Goal: Browse casually: Explore the website without a specific task or goal

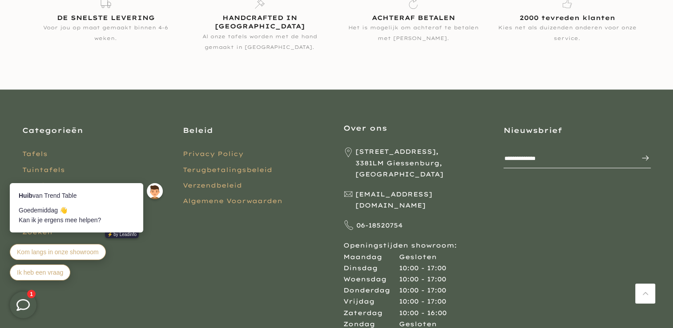
scroll to position [1771, 0]
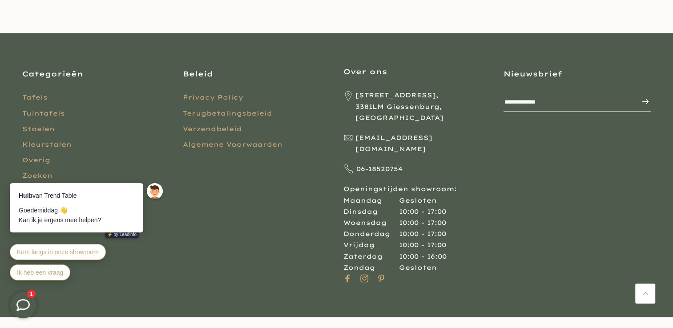
click at [34, 160] on body "Huib van Trend Table Goedemiddag 👋 Kan ik je ergens mee helpen? ⚡️ by Leadinfo …" at bounding box center [88, 216] width 174 height 151
click at [43, 158] on body "Huib van Trend Table Goedemiddag 👋 Kan ik je ergens mee helpen? ⚡️ by Leadinfo …" at bounding box center [88, 216] width 174 height 151
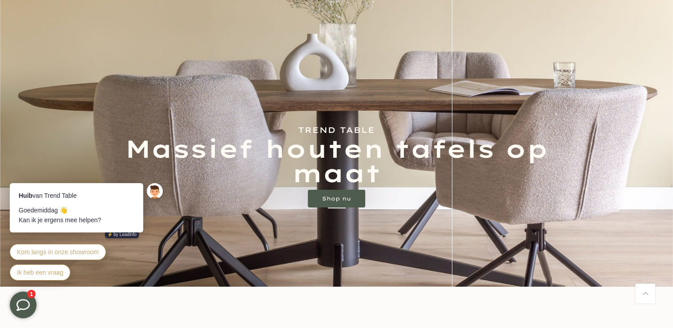
scroll to position [49, 0]
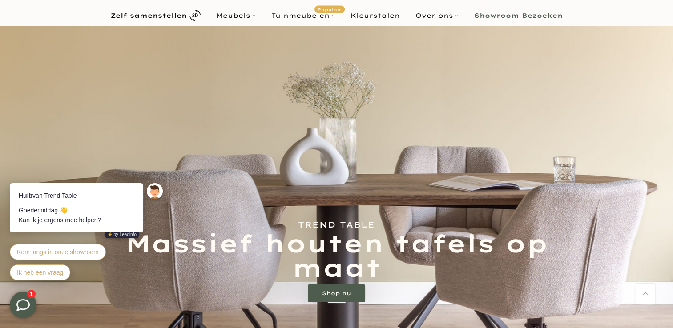
click at [504, 17] on b "Showroom Bezoeken" at bounding box center [518, 15] width 89 height 6
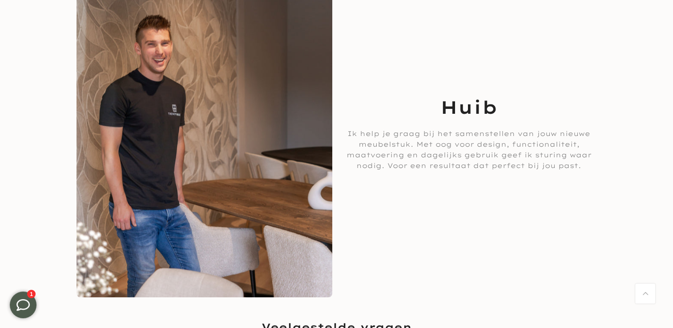
scroll to position [1449, 0]
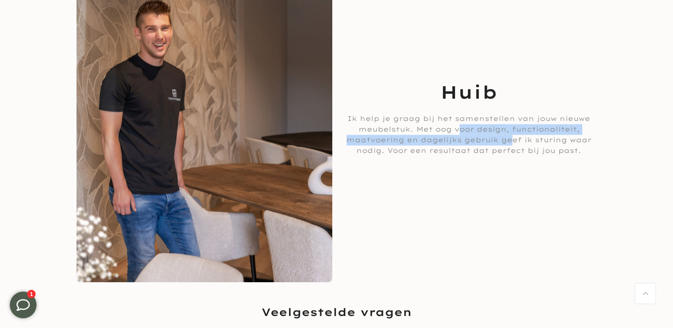
drag, startPoint x: 456, startPoint y: 128, endPoint x: 504, endPoint y: 137, distance: 49.3
click at [504, 137] on p "Ik help je graag bij het samenstellen van jouw nieuwe meubelstuk. Met oog voor …" at bounding box center [469, 134] width 247 height 43
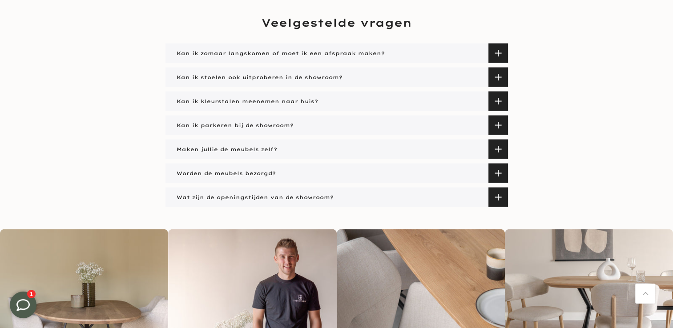
scroll to position [1735, 0]
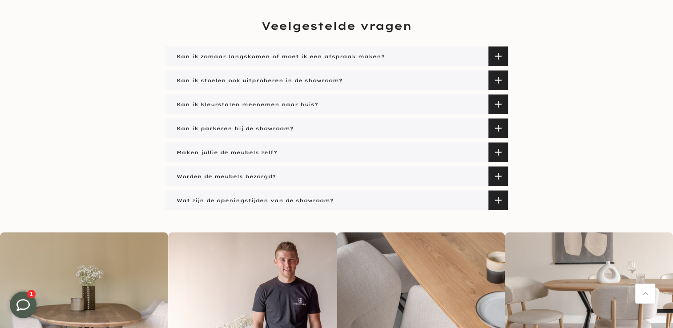
click at [496, 54] on span at bounding box center [498, 57] width 20 height 20
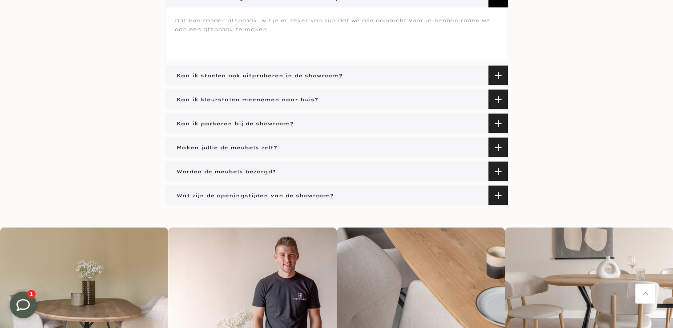
scroll to position [1801, 0]
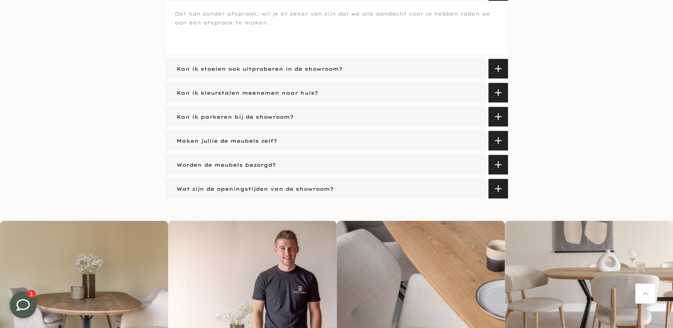
click at [496, 67] on span at bounding box center [498, 69] width 20 height 20
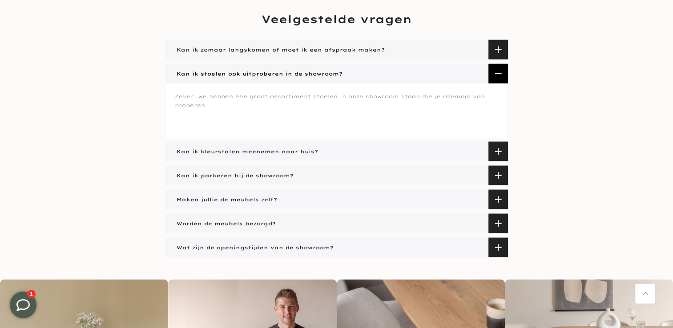
scroll to position [1740, 0]
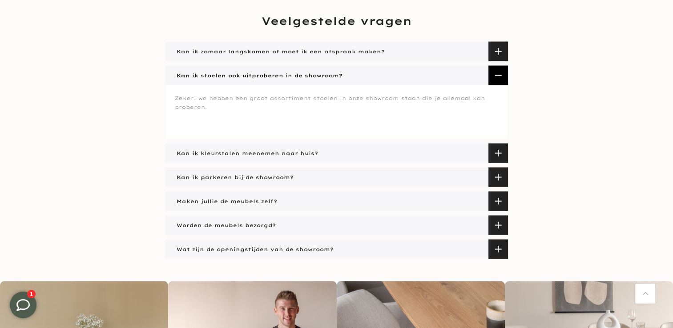
click at [500, 174] on span at bounding box center [498, 178] width 20 height 20
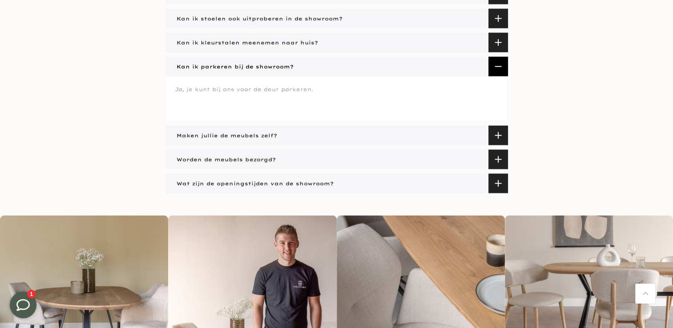
scroll to position [1788, 0]
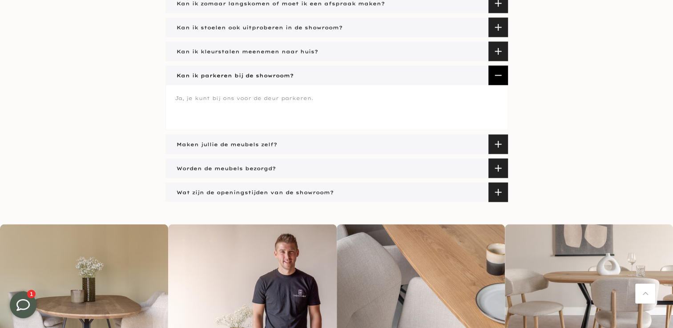
click at [498, 143] on span at bounding box center [498, 145] width 20 height 20
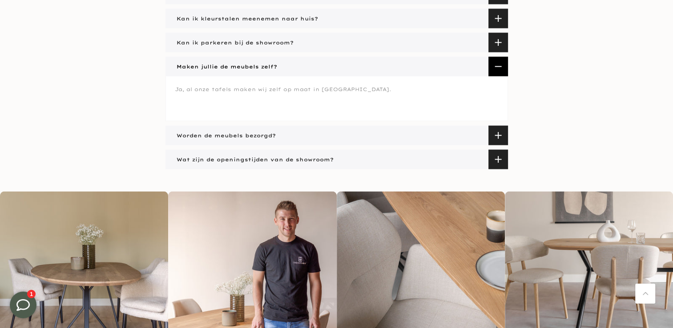
scroll to position [1812, 0]
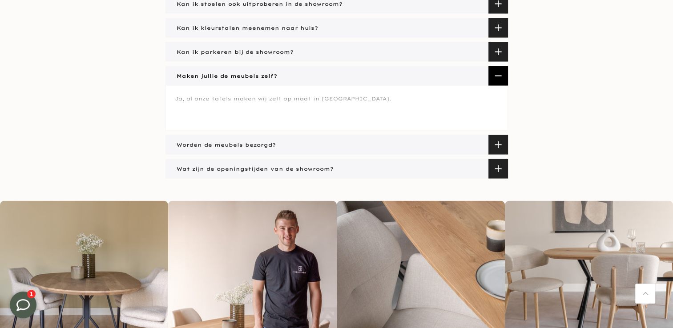
click at [499, 145] on span at bounding box center [498, 145] width 20 height 20
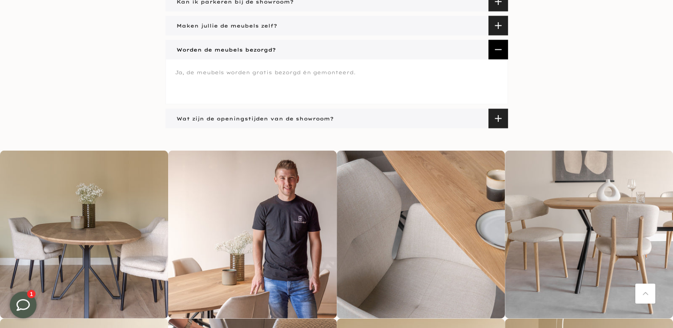
scroll to position [1836, 0]
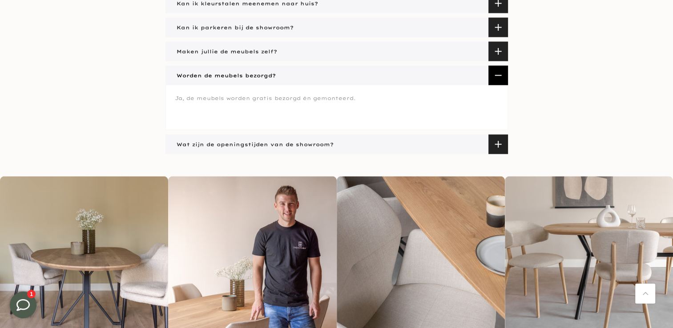
click at [499, 144] on span at bounding box center [498, 145] width 20 height 20
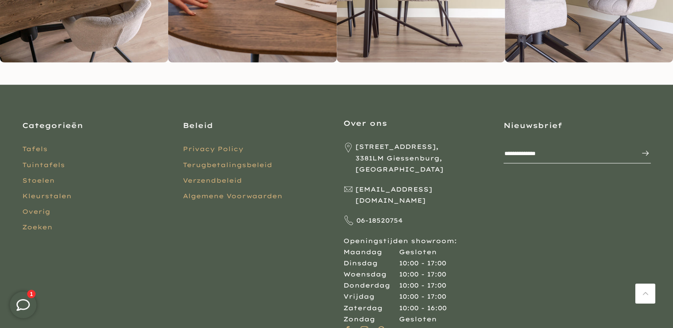
scroll to position [2281, 0]
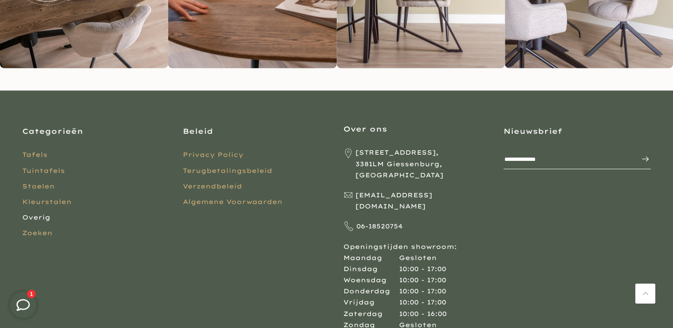
click at [31, 214] on link "Overig" at bounding box center [36, 218] width 28 height 8
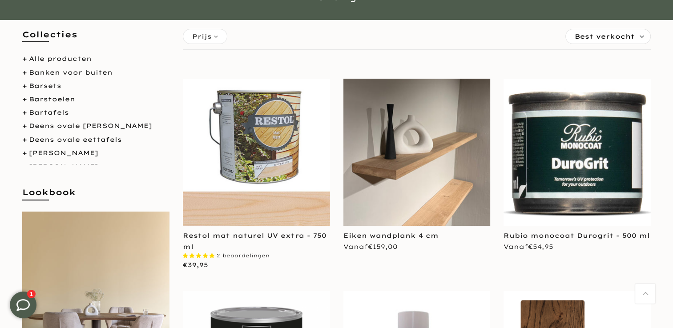
scroll to position [91, 0]
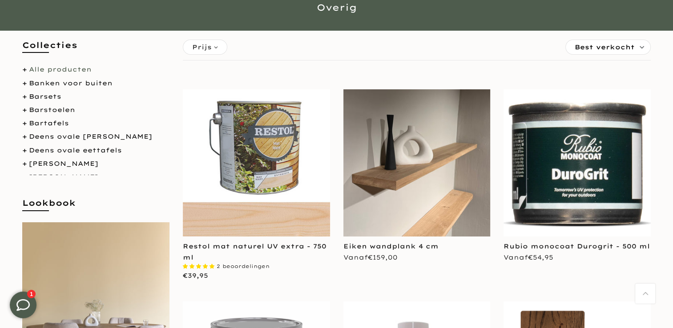
click at [60, 71] on link "Alle producten" at bounding box center [60, 69] width 63 height 8
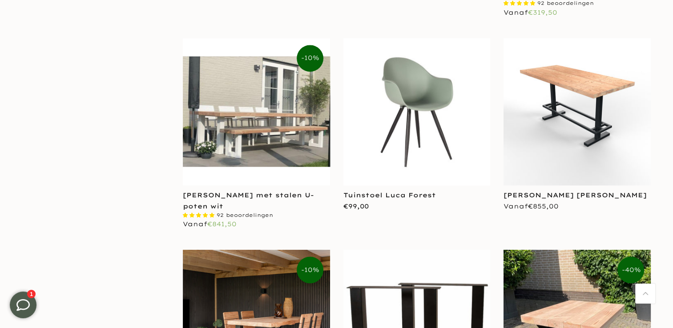
scroll to position [1215, 0]
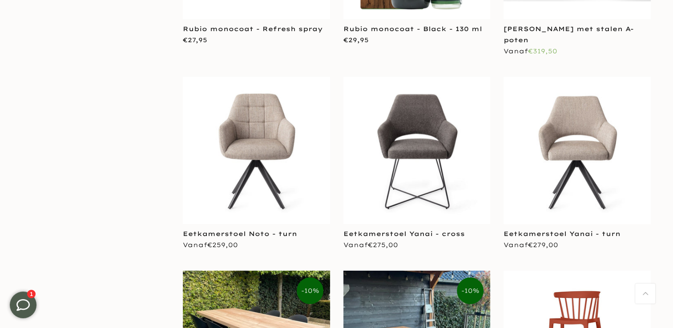
scroll to position [3641, 0]
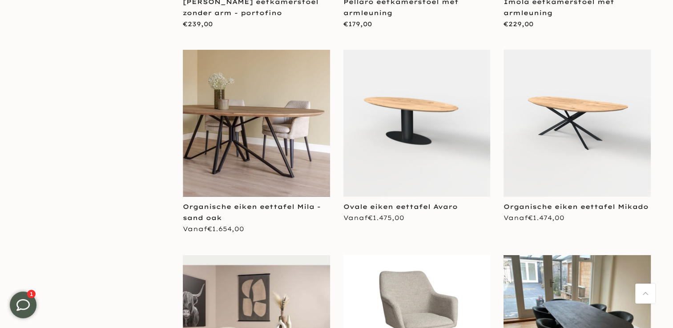
scroll to position [5113, 0]
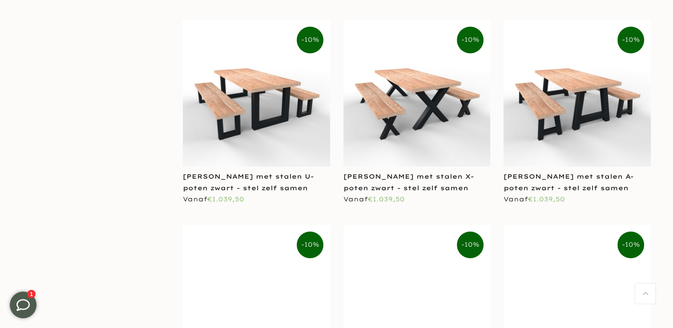
scroll to position [7123, 0]
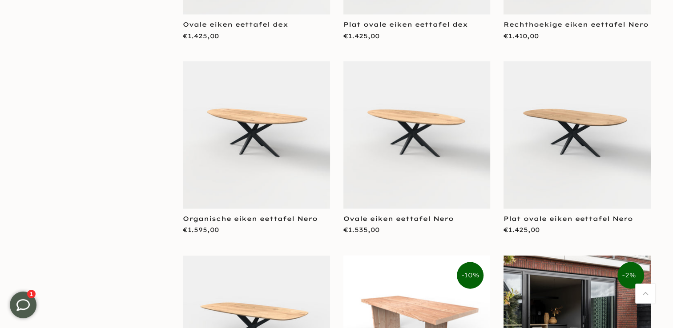
scroll to position [8846, 0]
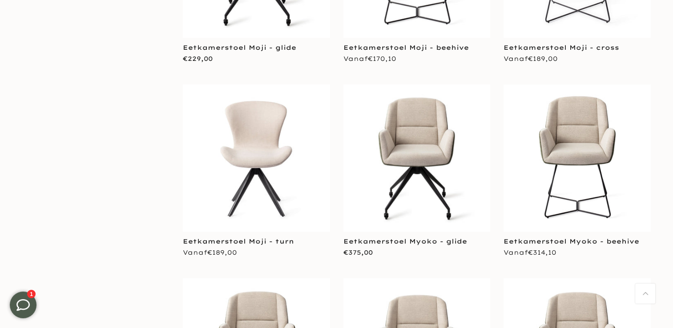
scroll to position [11217, 0]
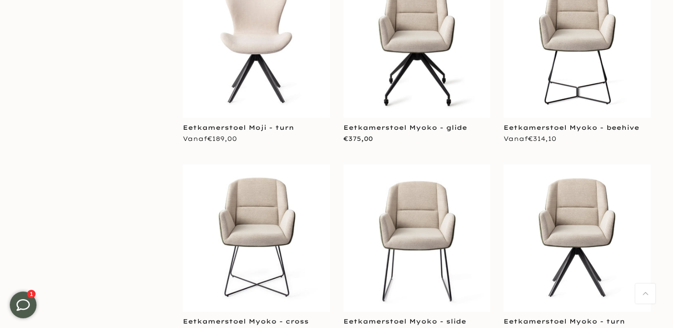
scroll to position [11810, 0]
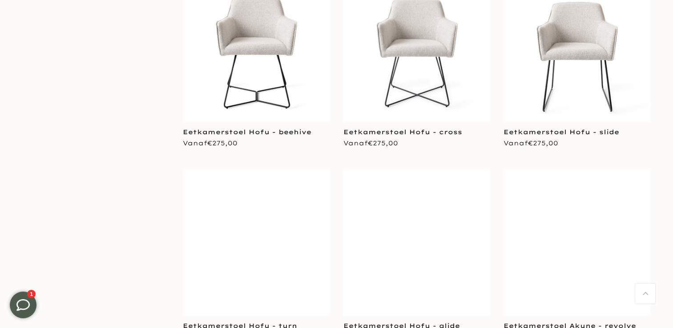
scroll to position [13726, 0]
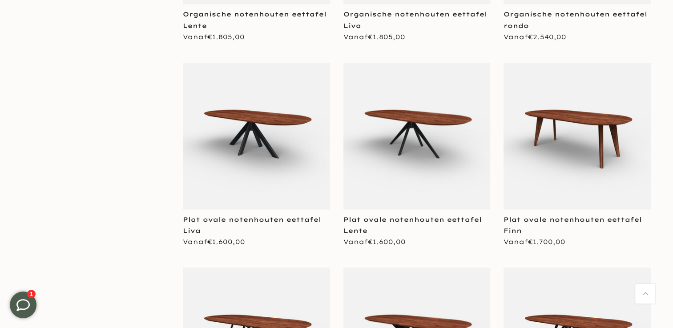
scroll to position [15663, 0]
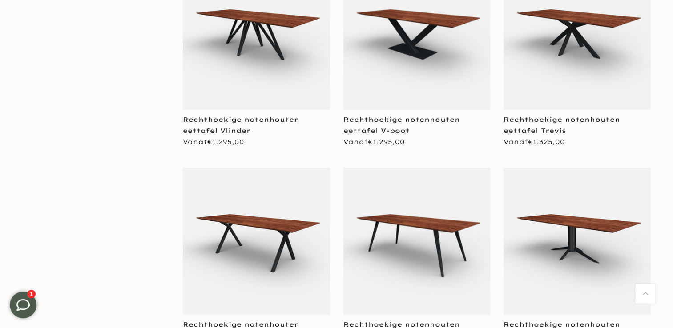
scroll to position [13269, 0]
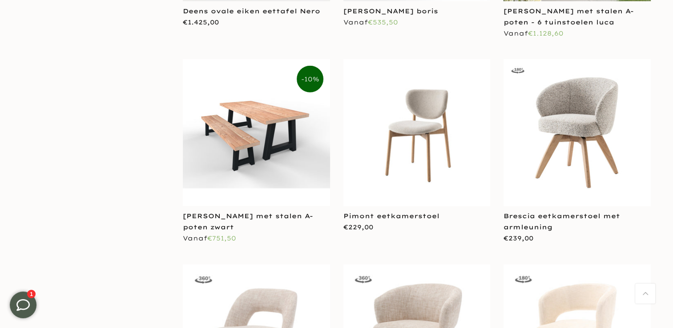
scroll to position [8673, 0]
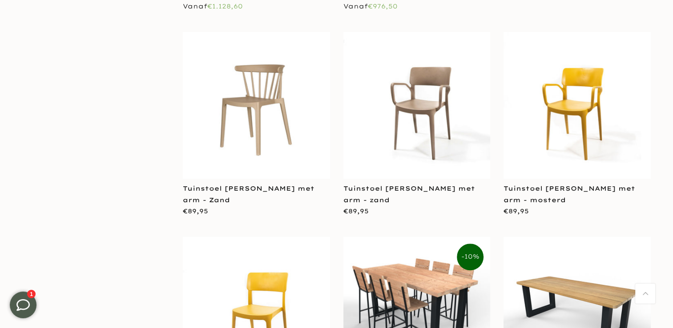
scroll to position [4057, 0]
